Goal: Information Seeking & Learning: Find specific fact

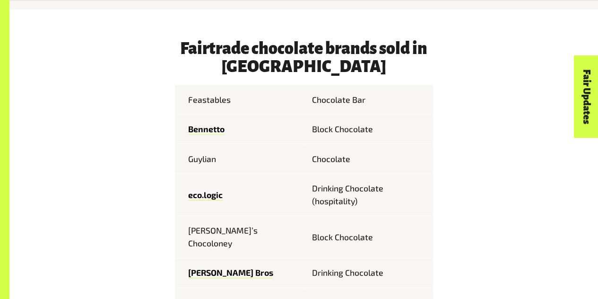
scroll to position [404, 0]
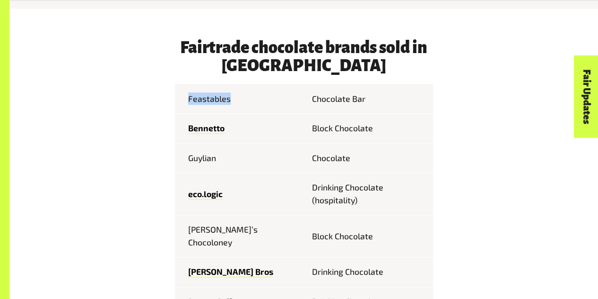
drag, startPoint x: 232, startPoint y: 104, endPoint x: 177, endPoint y: 106, distance: 54.9
click at [177, 106] on td "Feastables" at bounding box center [239, 98] width 129 height 29
click at [207, 102] on td "Feastables" at bounding box center [239, 98] width 129 height 29
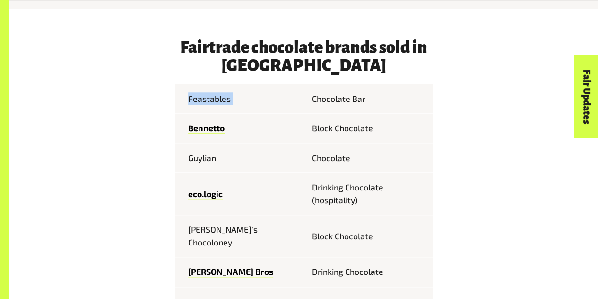
click at [207, 102] on td "Feastables" at bounding box center [239, 98] width 129 height 29
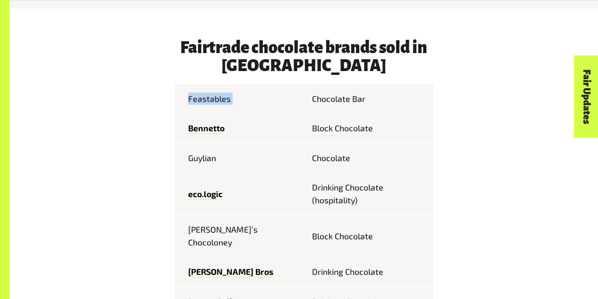
click at [207, 102] on td "Feastables" at bounding box center [239, 98] width 129 height 29
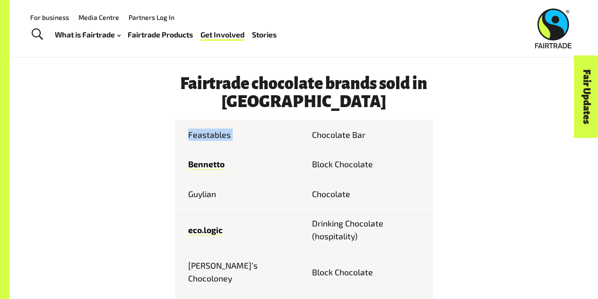
scroll to position [368, 0]
click at [294, 145] on td "Feastables" at bounding box center [239, 134] width 129 height 29
